Goal: Communication & Community: Answer question/provide support

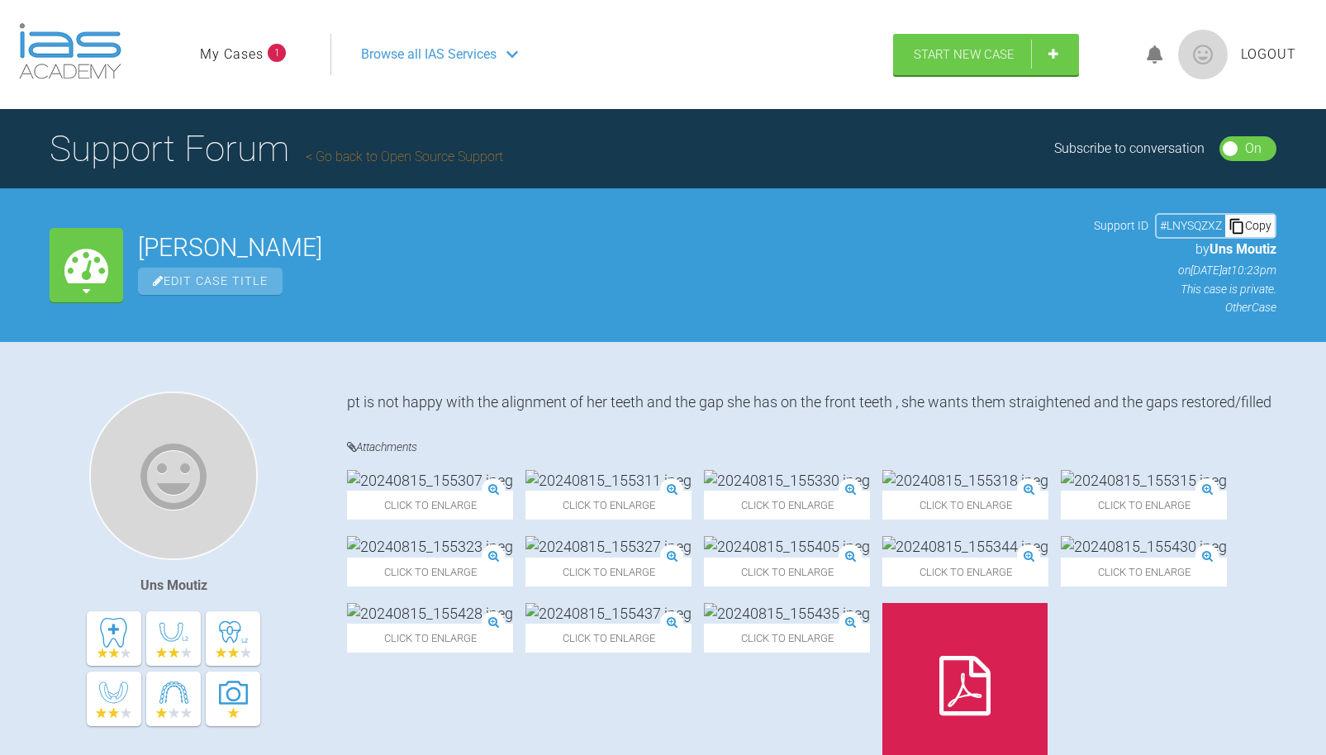
click at [222, 50] on link "My Cases" at bounding box center [232, 54] width 64 height 21
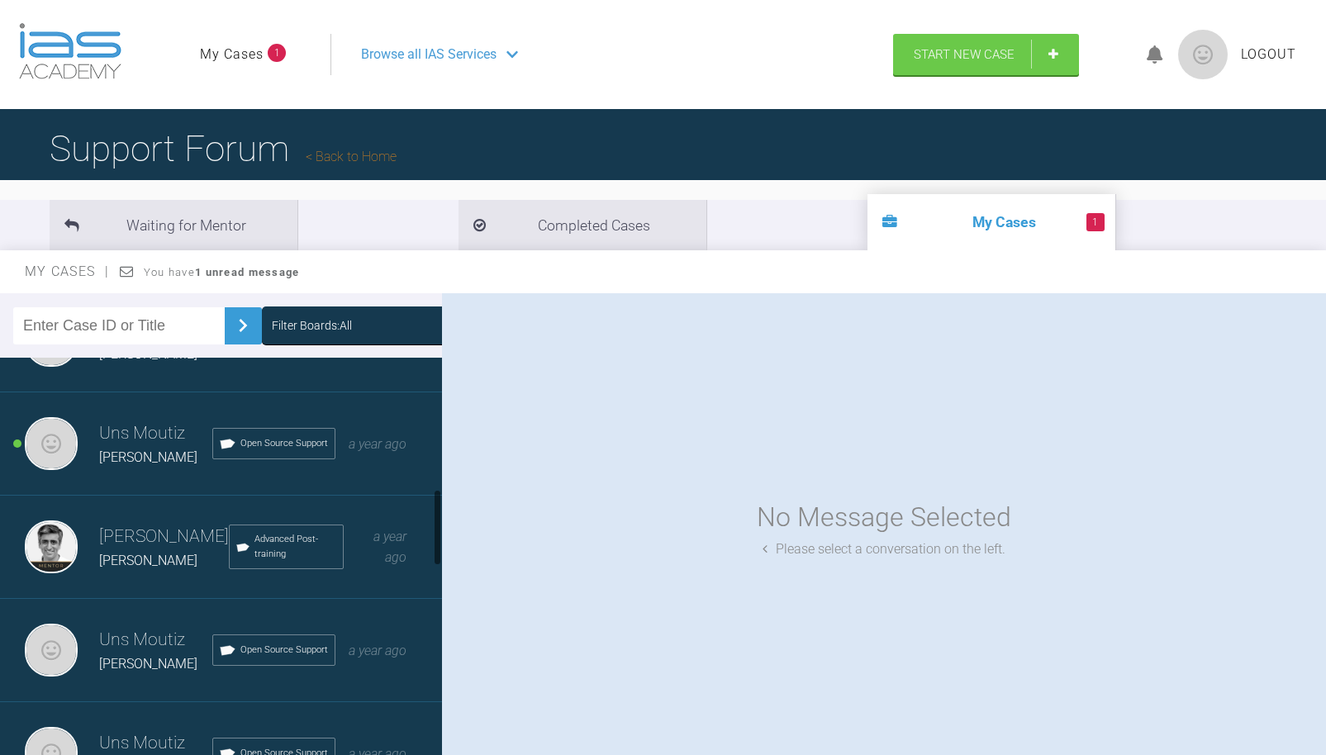
scroll to position [682, 0]
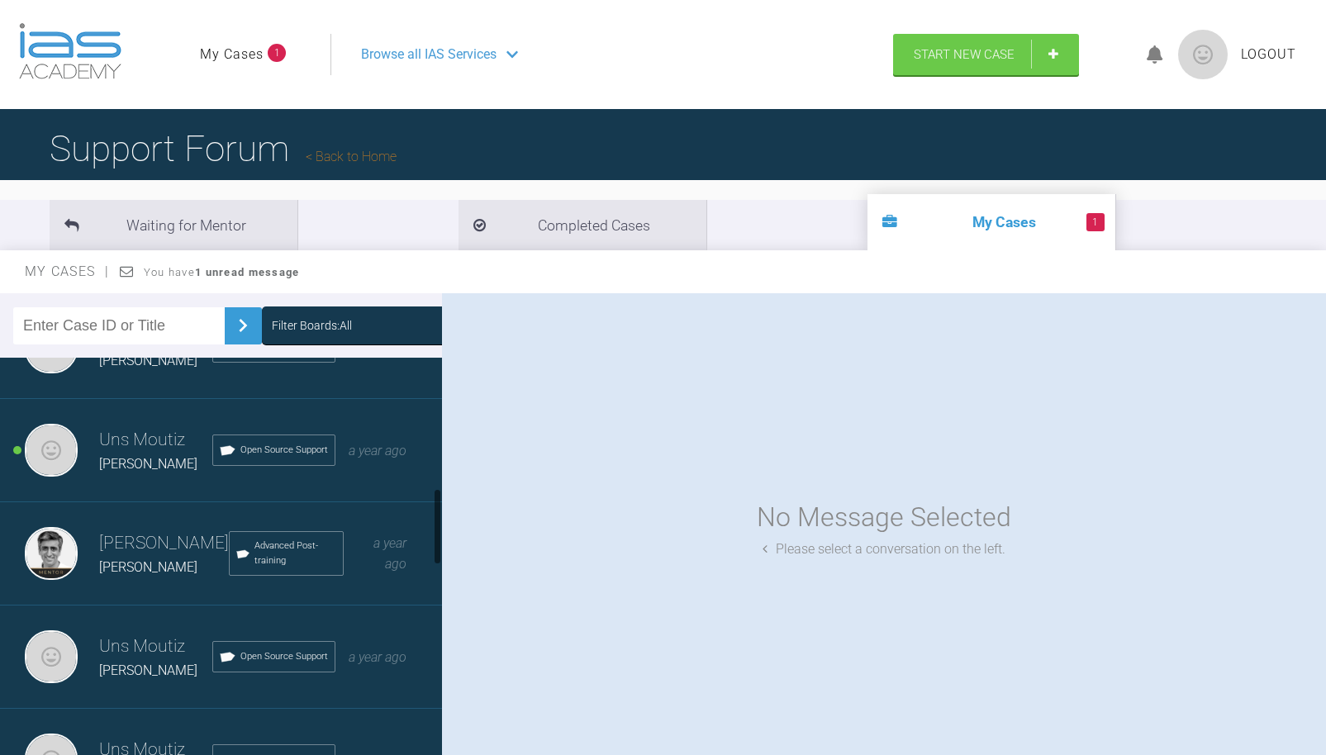
click at [207, 437] on h3 "Uns Moutiz" at bounding box center [155, 440] width 113 height 28
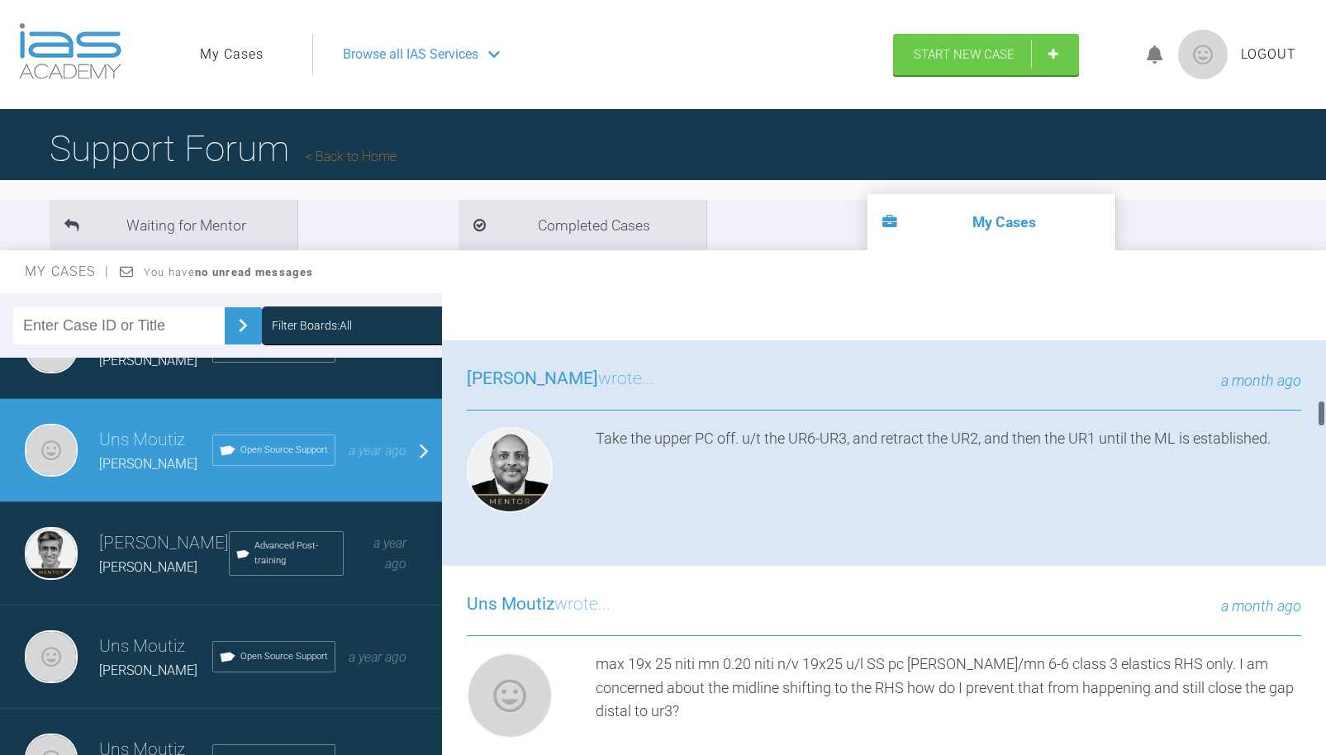
scroll to position [1794, 0]
click at [1044, 214] on img at bounding box center [1116, 203] width 145 height 21
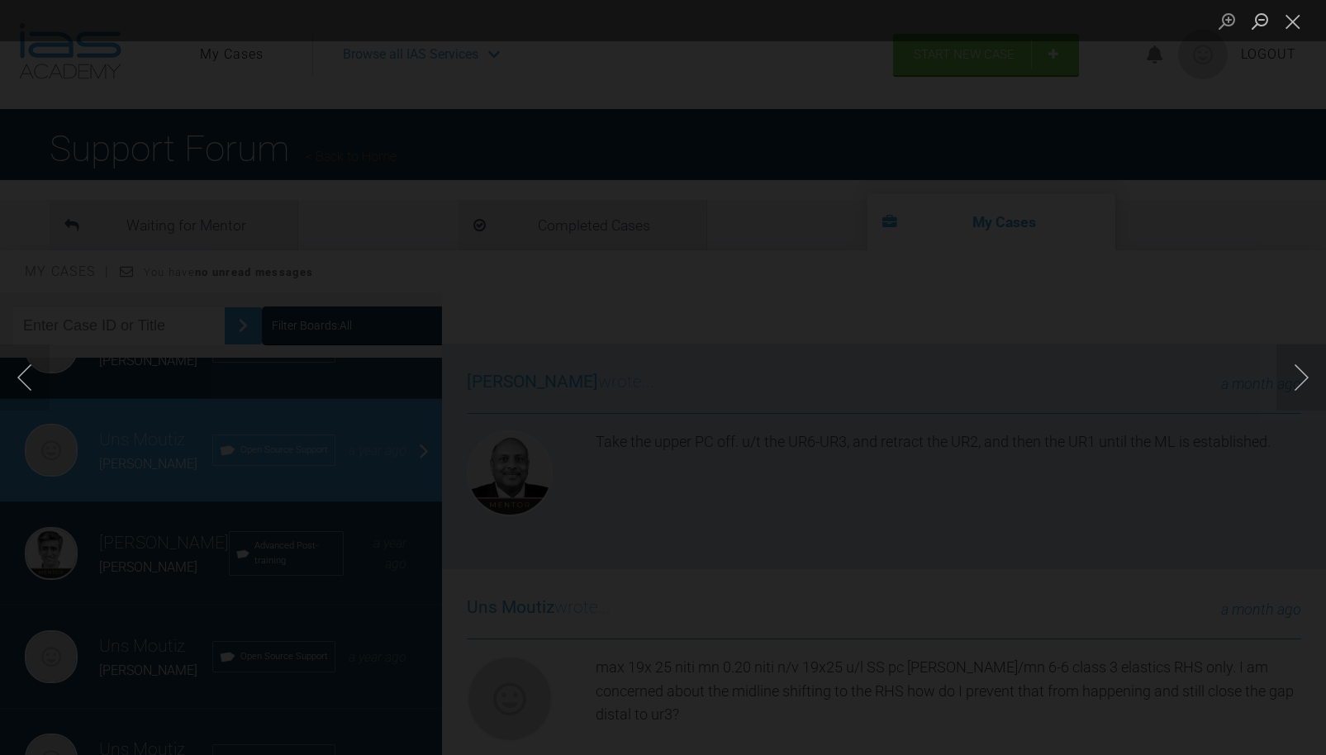
scroll to position [0, 0]
click at [1310, 26] on ul "Lightbox" at bounding box center [1269, 20] width 116 height 41
click at [1300, 26] on button "Close lightbox" at bounding box center [1293, 21] width 33 height 29
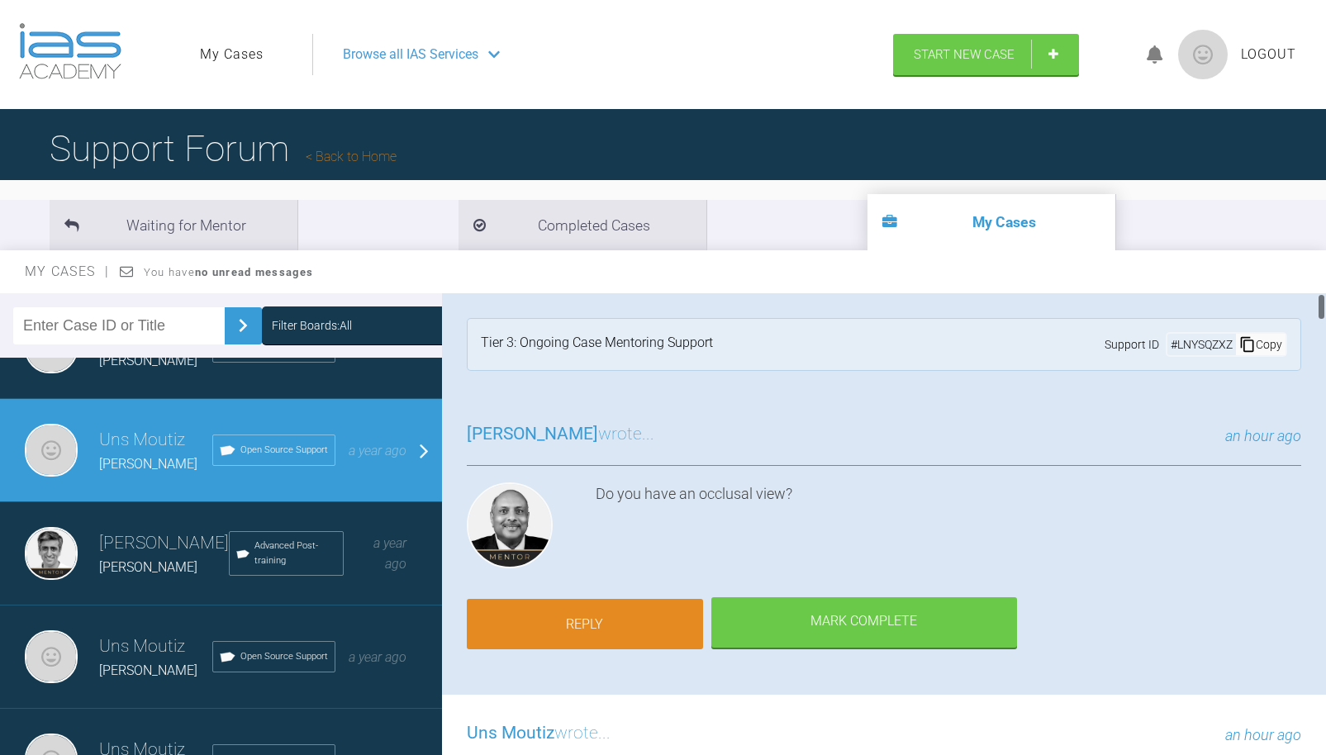
click at [578, 599] on link "Reply" at bounding box center [585, 624] width 236 height 51
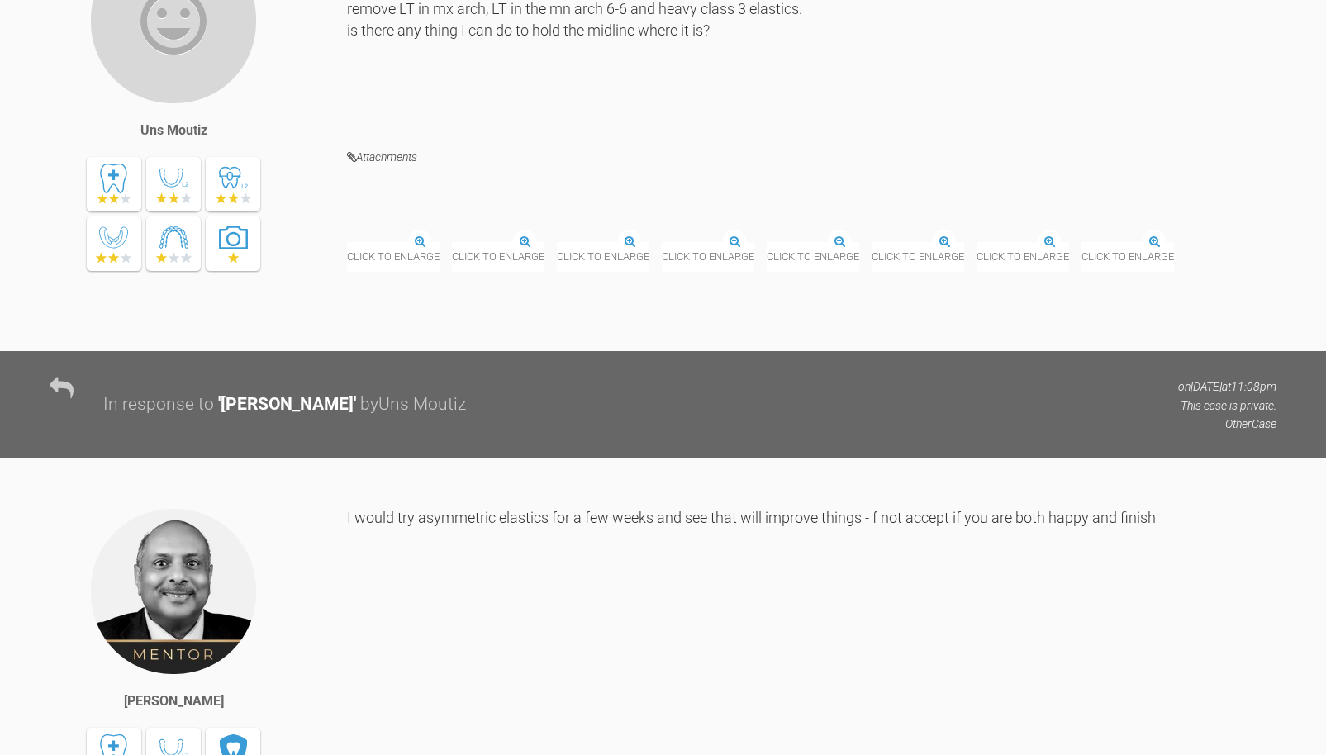
scroll to position [12622, 0]
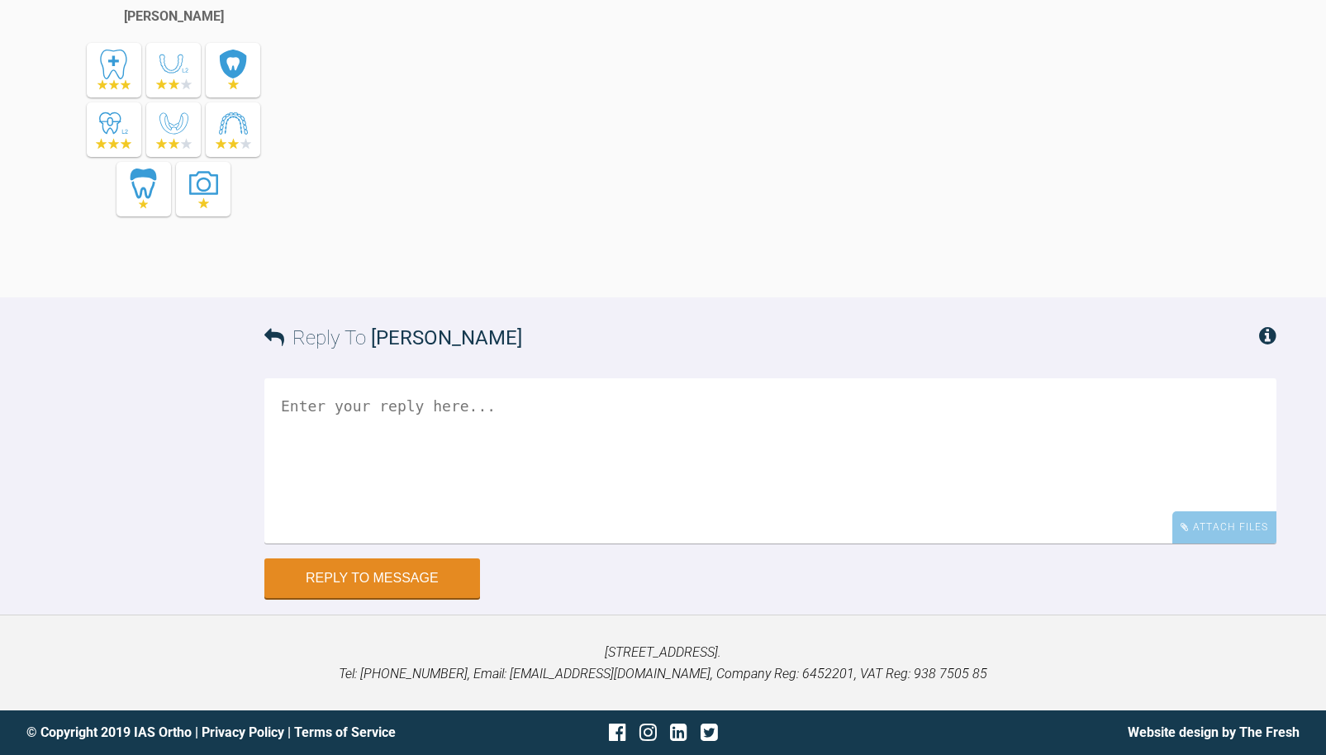
click at [347, 435] on textarea at bounding box center [770, 460] width 1012 height 165
click at [755, 407] on textarea "unfortunately missed it, the image in the last post has occlusal view and ir is…" at bounding box center [770, 460] width 1012 height 165
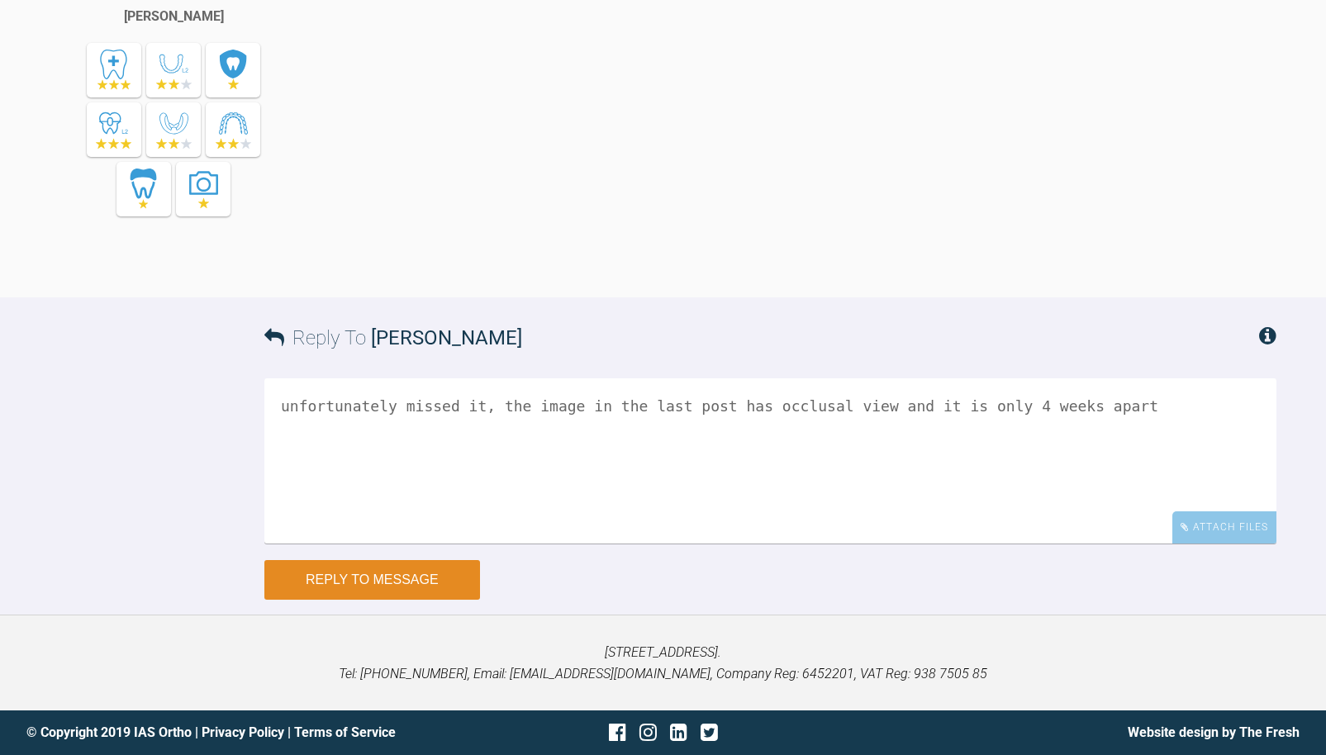
type textarea "unfortunately missed it, the image in the last post has occlusal view and it is…"
click at [460, 569] on button "Reply to Message" at bounding box center [372, 580] width 216 height 40
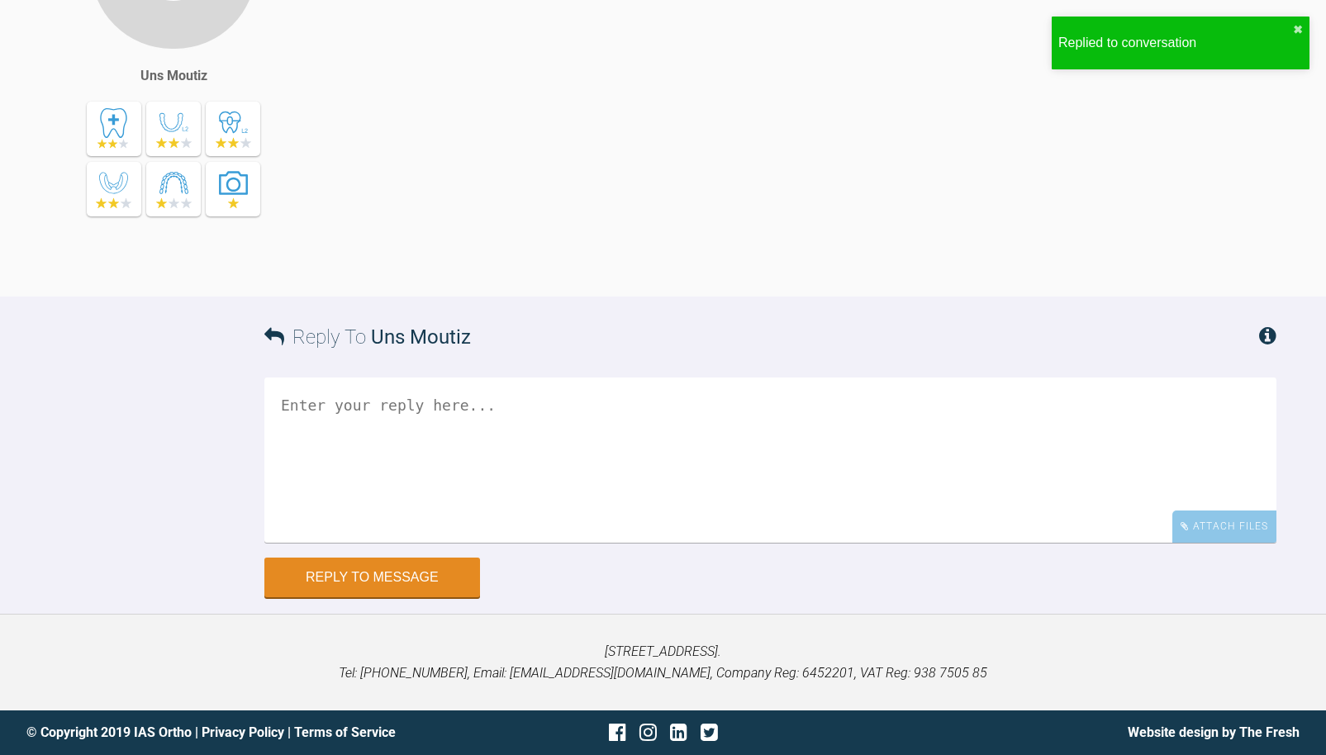
scroll to position [13177, 0]
